Goal: Information Seeking & Learning: Learn about a topic

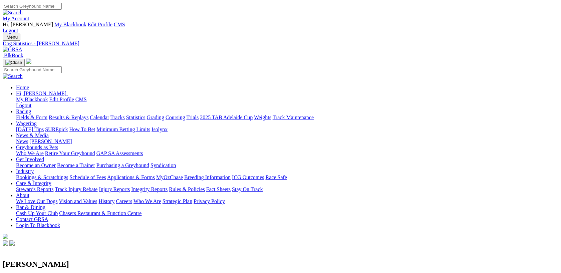
click at [62, 10] on input "Search" at bounding box center [32, 6] width 59 height 7
type input "scull murphy"
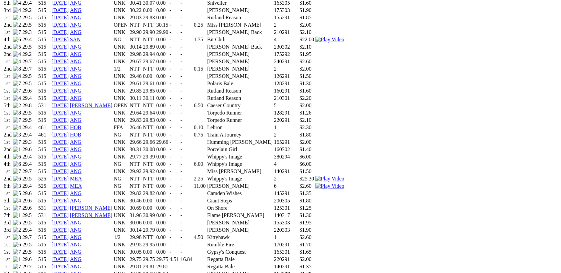
scroll to position [868, 0]
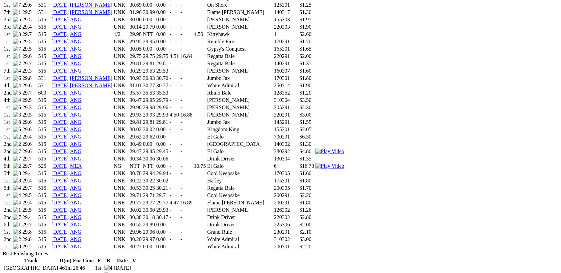
click at [273, 207] on td "Meggsy Bale" at bounding box center [240, 210] width 66 height 7
click at [344, 149] on img at bounding box center [329, 152] width 29 height 6
